Goal: Task Accomplishment & Management: Manage account settings

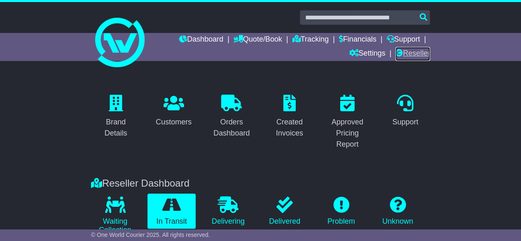
click at [408, 53] on link "Reseller" at bounding box center [413, 54] width 35 height 14
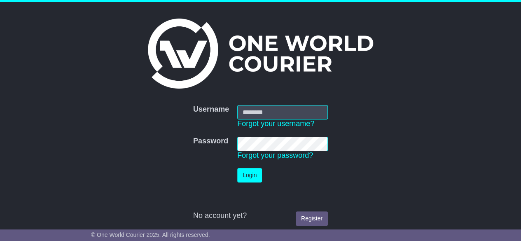
type input "********"
click at [254, 175] on button "Login" at bounding box center [249, 175] width 25 height 14
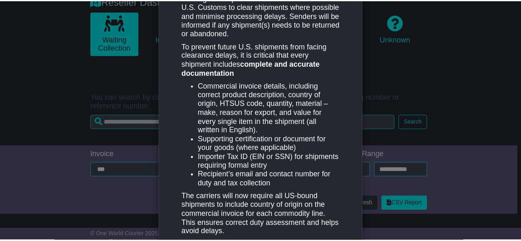
scroll to position [471, 0]
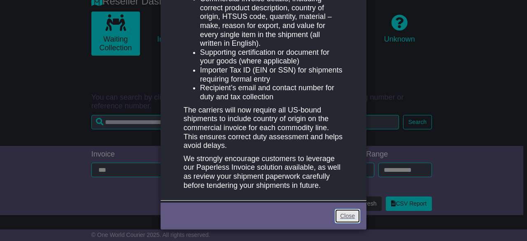
click at [346, 214] on link "Close" at bounding box center [348, 216] width 26 height 14
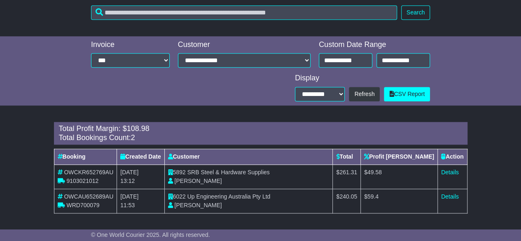
scroll to position [0, 0]
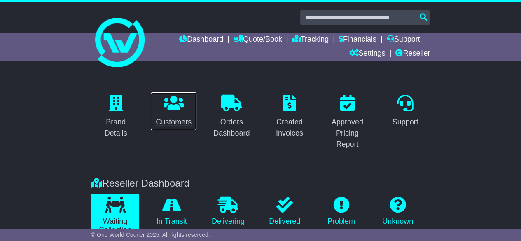
click at [168, 108] on icon at bounding box center [174, 103] width 21 height 16
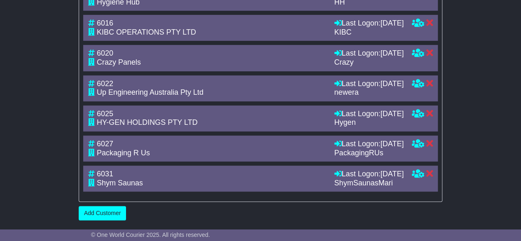
scroll to position [1825, 0]
